Goal: Information Seeking & Learning: Check status

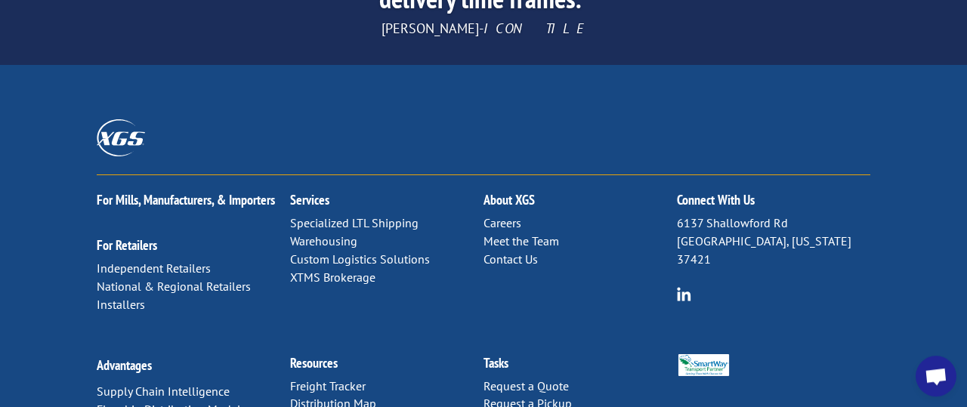
scroll to position [2623, 0]
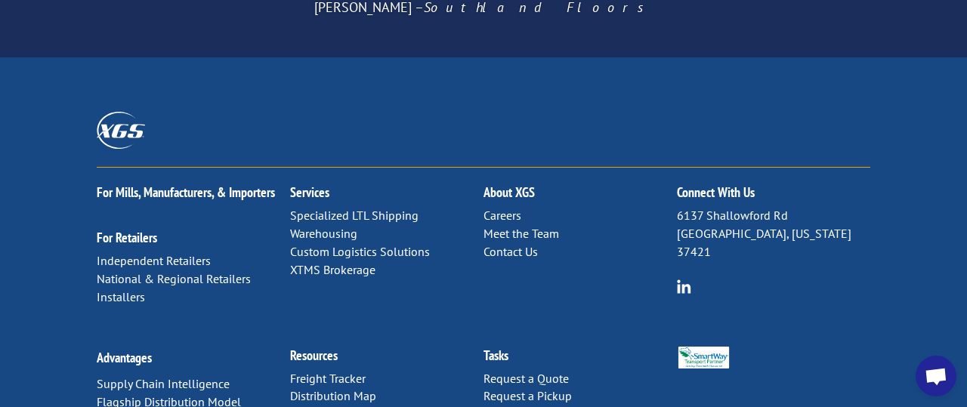
click at [338, 371] on link "Freight Tracker" at bounding box center [328, 378] width 76 height 15
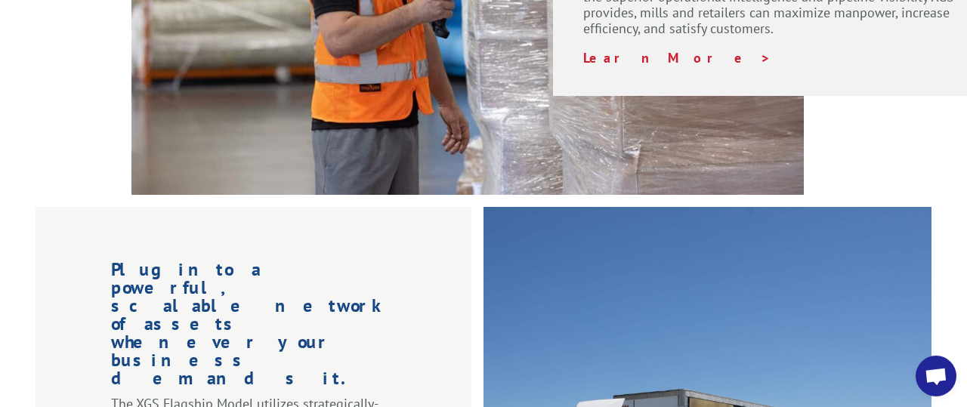
scroll to position [1376, 0]
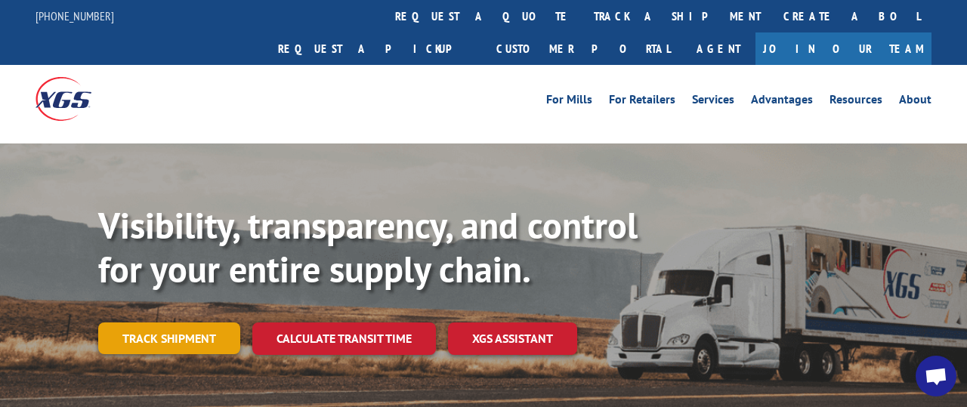
click at [160, 323] on link "Track shipment" at bounding box center [169, 339] width 142 height 32
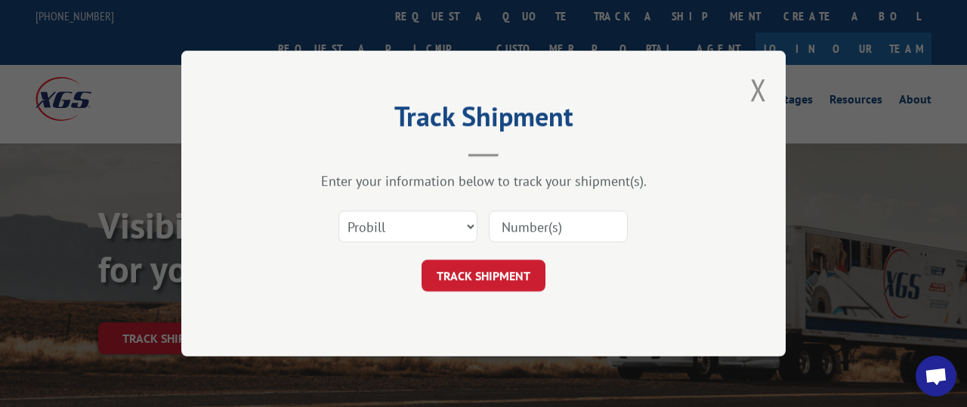
click at [599, 227] on input at bounding box center [558, 227] width 139 height 32
type input "17694091"
click at [489, 277] on button "TRACK SHIPMENT" at bounding box center [484, 276] width 124 height 32
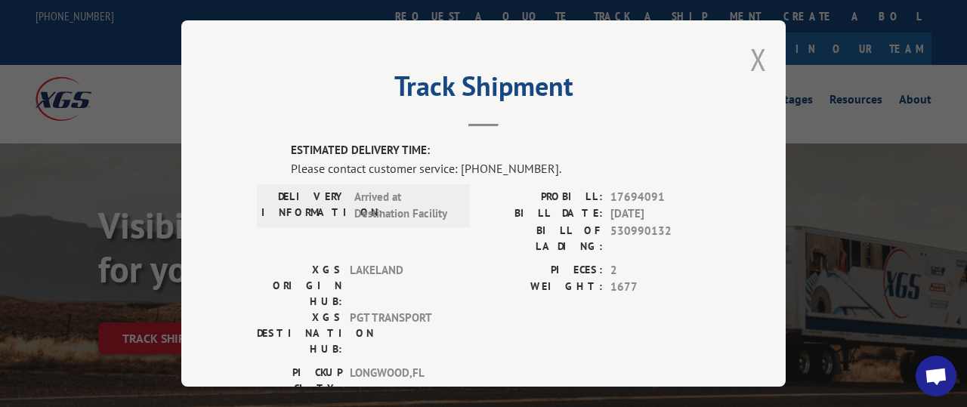
click at [757, 60] on button "Close modal" at bounding box center [758, 59] width 17 height 40
